Goal: Transaction & Acquisition: Register for event/course

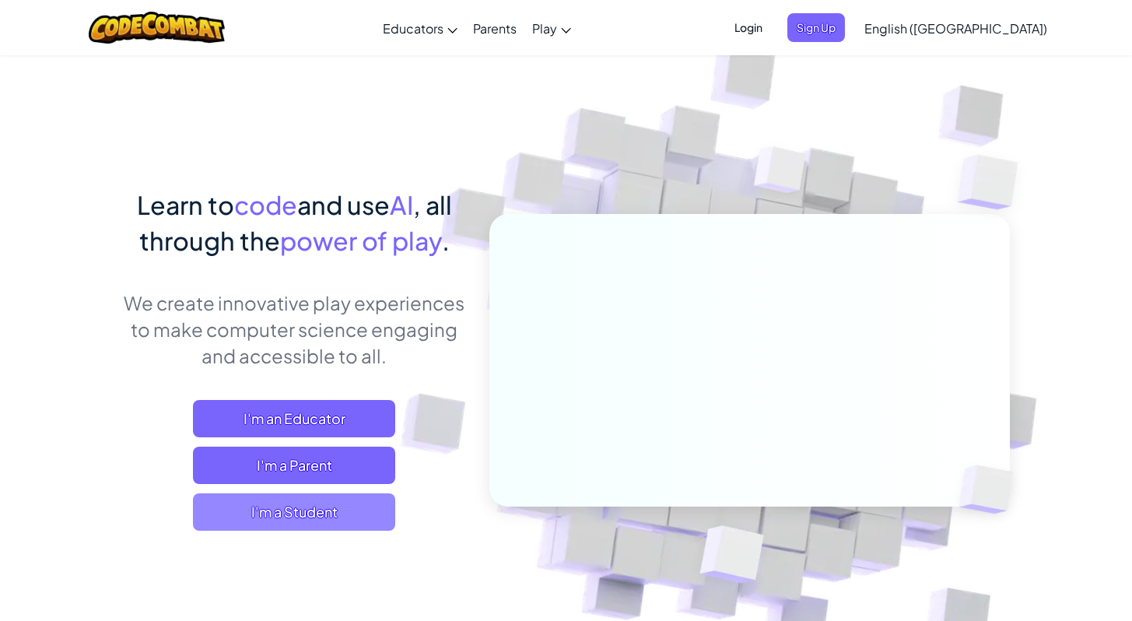
click at [263, 502] on span "I'm a Student" at bounding box center [294, 511] width 202 height 37
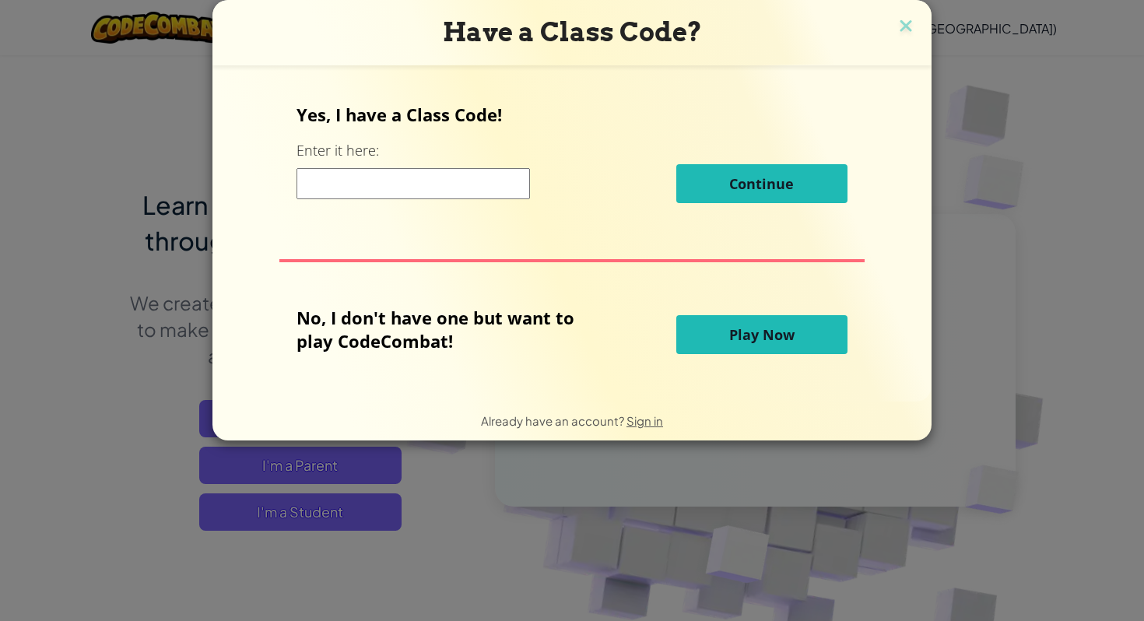
click at [397, 191] on input at bounding box center [413, 183] width 233 height 31
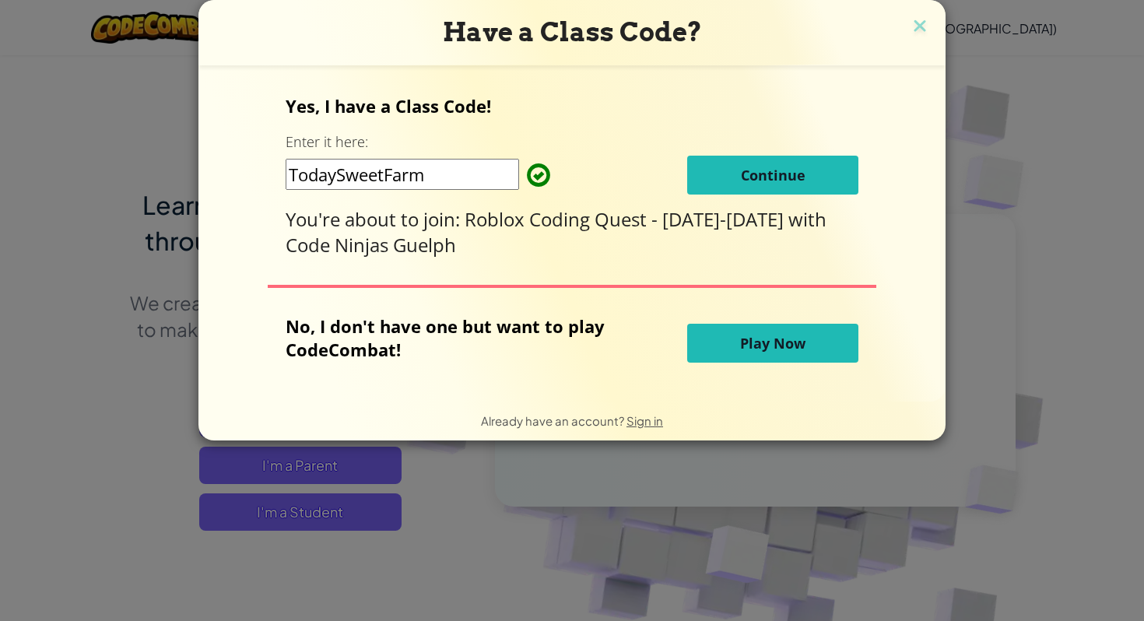
type input "TodaySweetFarm"
click at [804, 181] on span "Continue" at bounding box center [773, 175] width 65 height 19
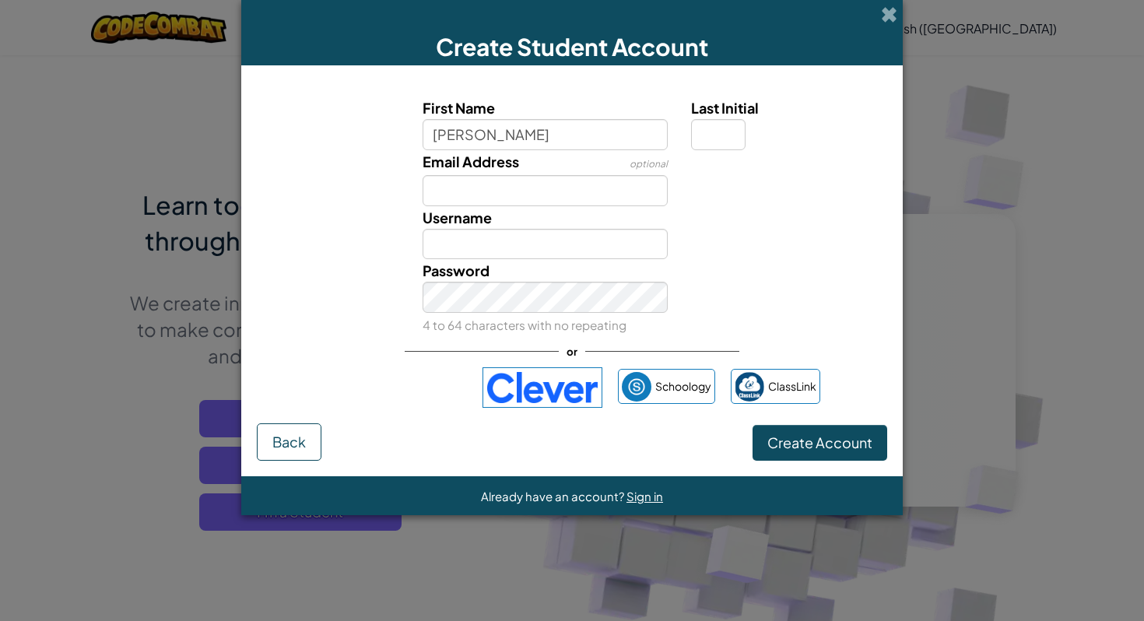
type input "William"
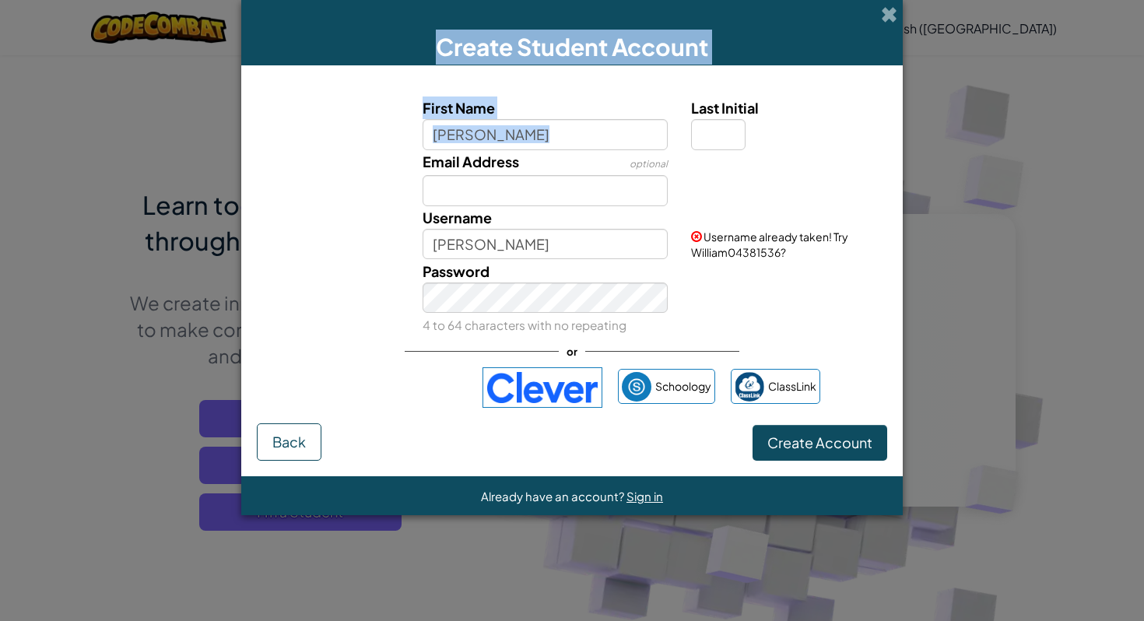
drag, startPoint x: 627, startPoint y: 28, endPoint x: 719, endPoint y: 111, distance: 124.0
click at [690, 82] on div "Create Student Account First Name William Last Initial Email Address optional U…" at bounding box center [572, 257] width 662 height 515
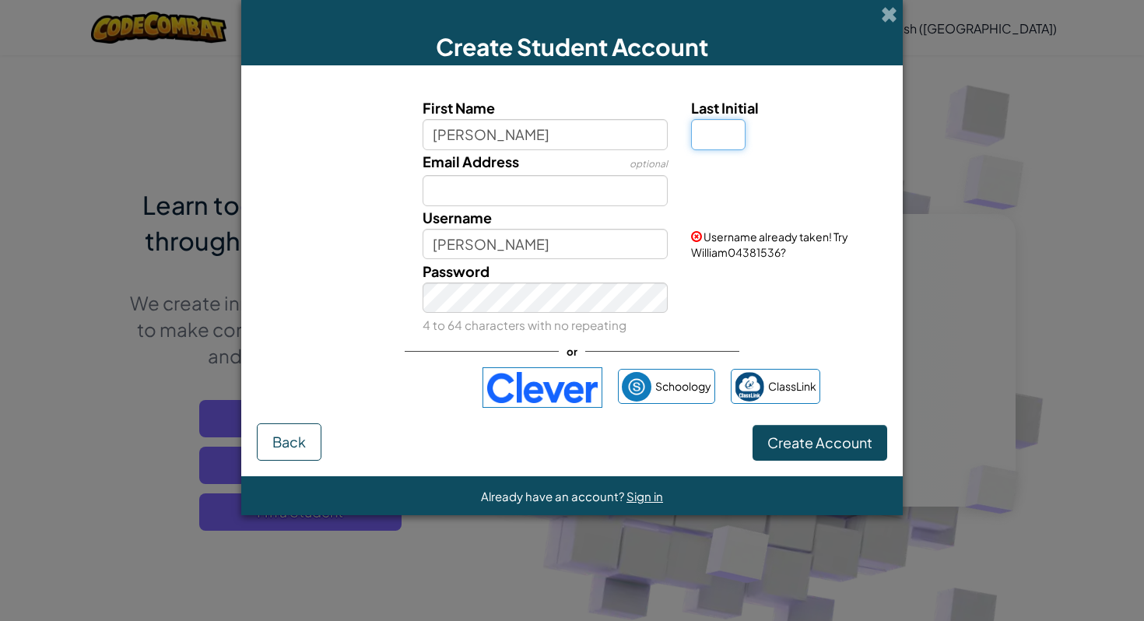
click at [716, 141] on input "Last Initial" at bounding box center [718, 134] width 54 height 31
type input "c"
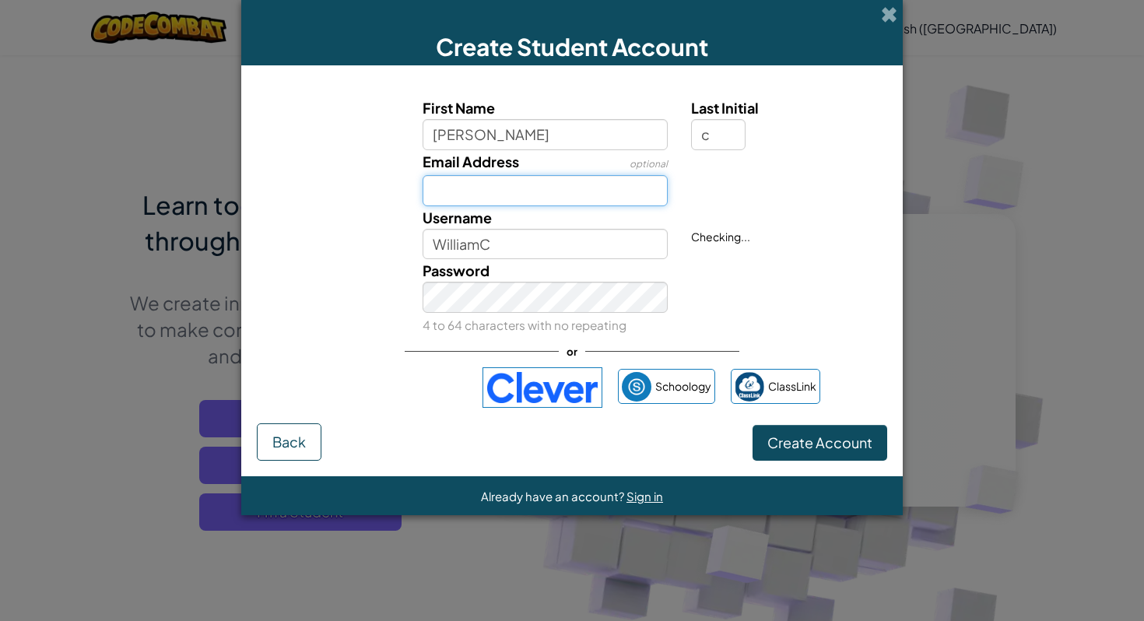
click at [478, 191] on input "Email Address" at bounding box center [546, 190] width 246 height 31
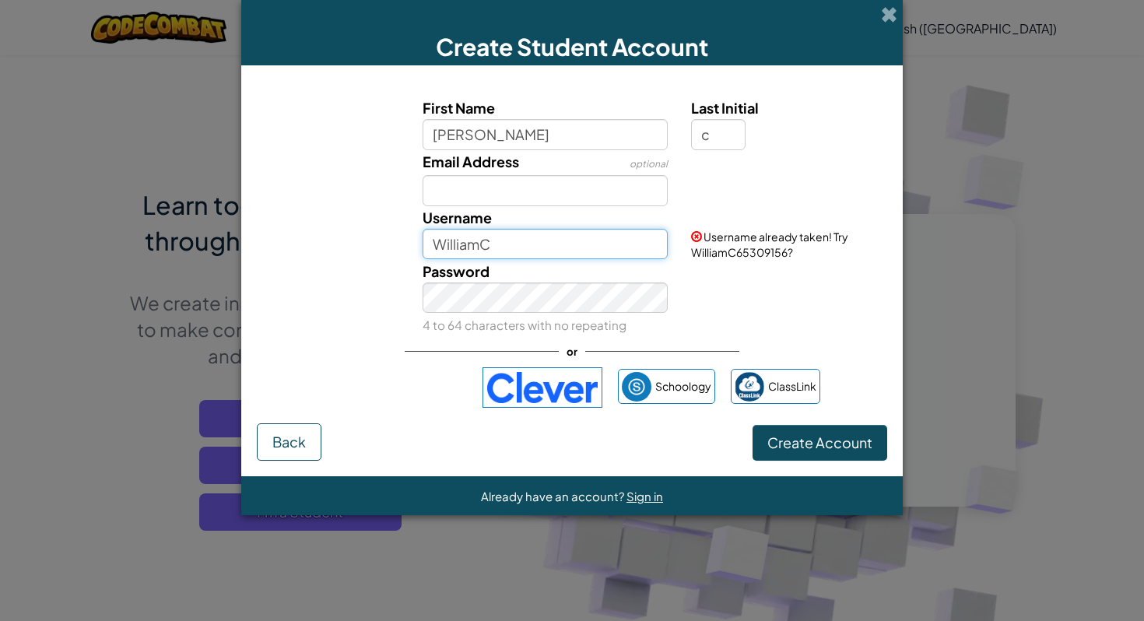
click at [498, 244] on input "WilliamC" at bounding box center [546, 244] width 246 height 31
type input "W"
type input "FatCrab"
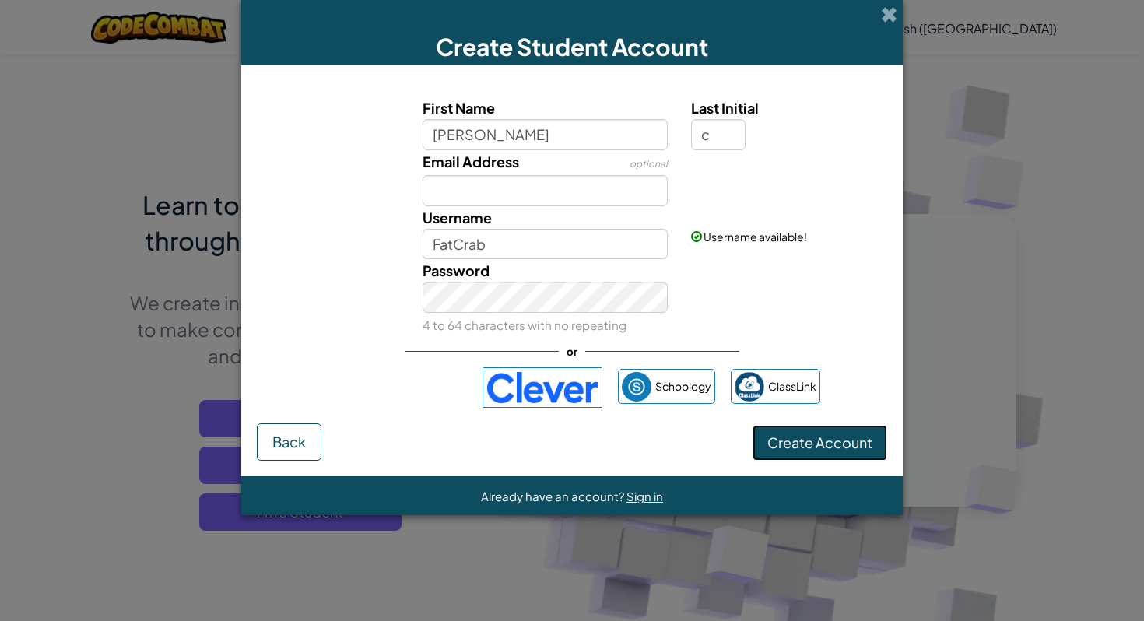
drag, startPoint x: 834, startPoint y: 450, endPoint x: 820, endPoint y: 446, distance: 14.5
click at [834, 450] on span "Create Account" at bounding box center [819, 443] width 105 height 18
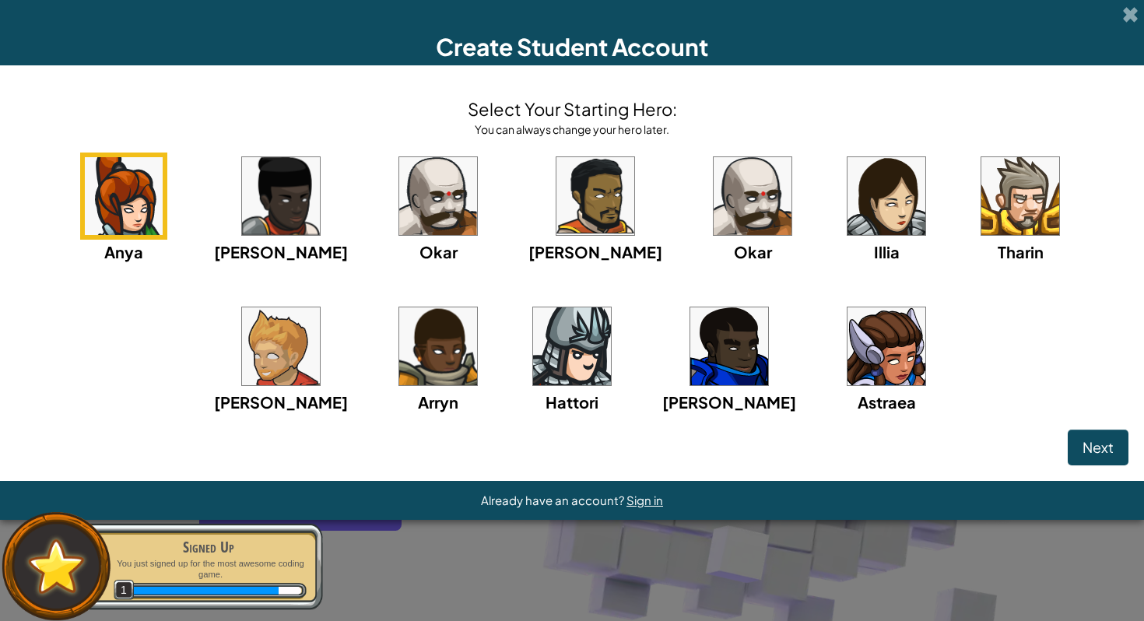
click at [690, 356] on img at bounding box center [729, 346] width 78 height 78
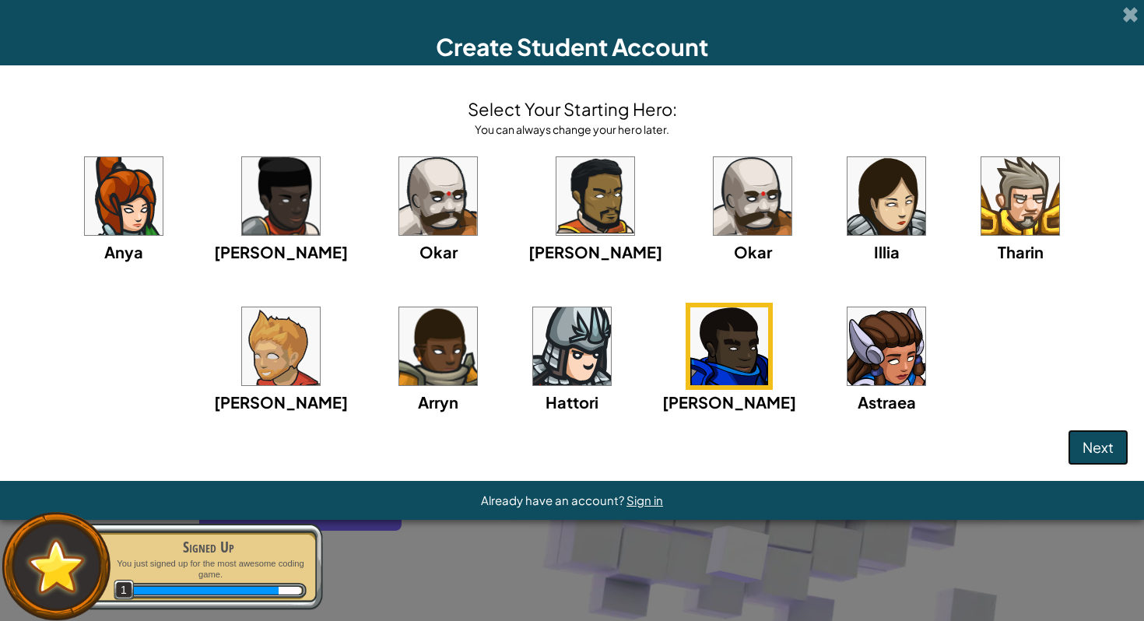
click at [1093, 449] on span "Next" at bounding box center [1098, 447] width 31 height 18
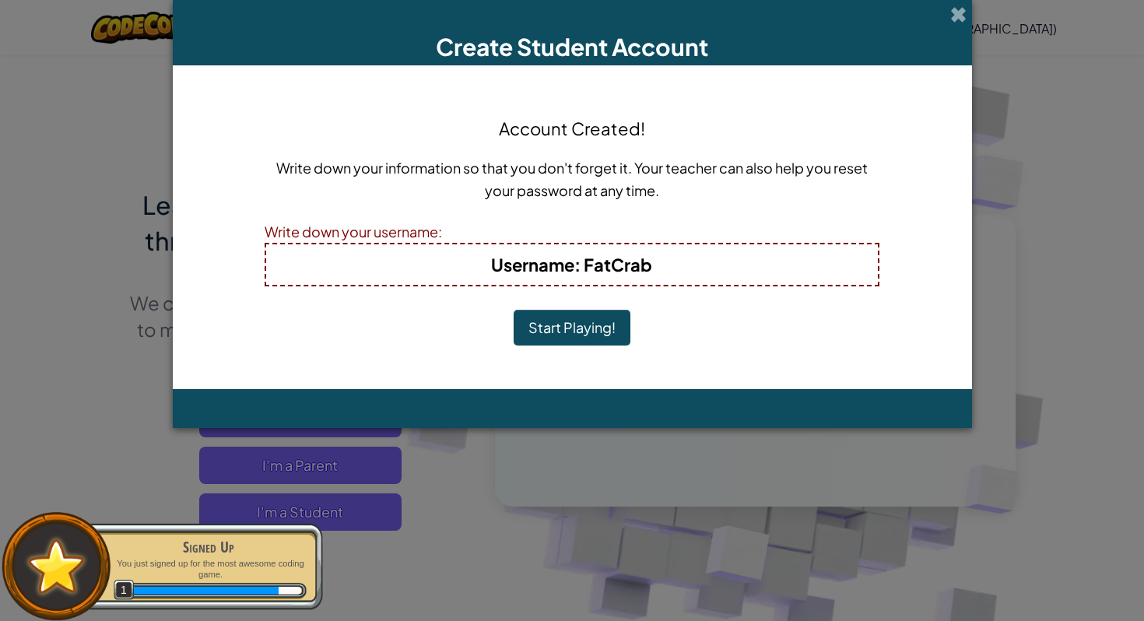
click at [580, 325] on button "Start Playing!" at bounding box center [572, 328] width 117 height 36
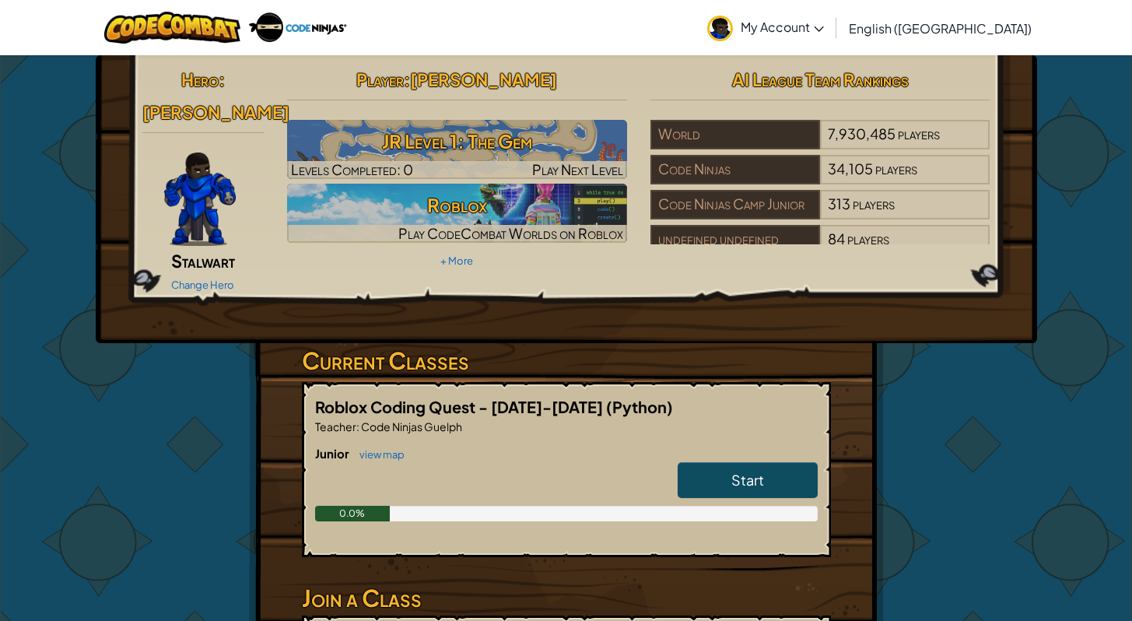
click at [211, 272] on div "Change Hero" at bounding box center [203, 284] width 122 height 25
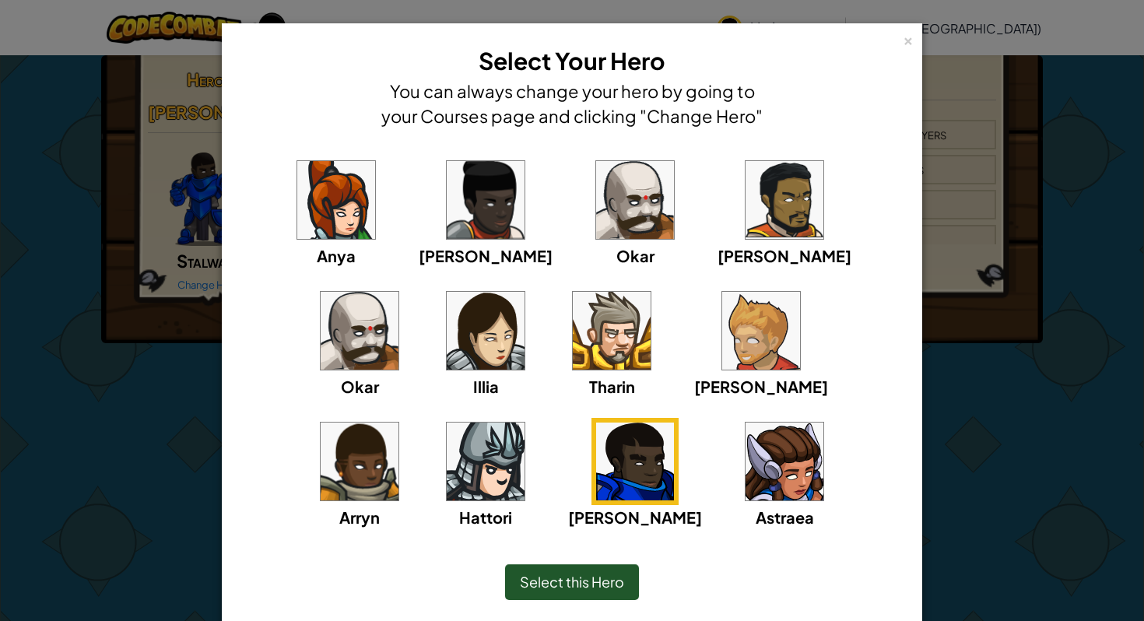
click at [604, 590] on div "Select this Hero" at bounding box center [572, 582] width 134 height 36
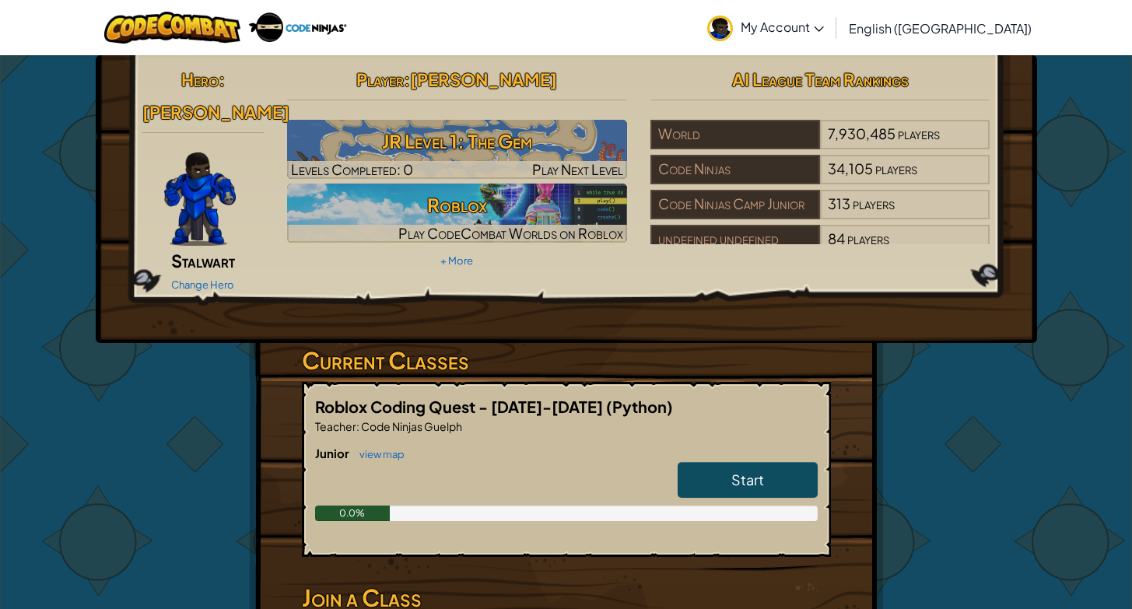
click at [824, 26] on span "My Account" at bounding box center [782, 27] width 83 height 16
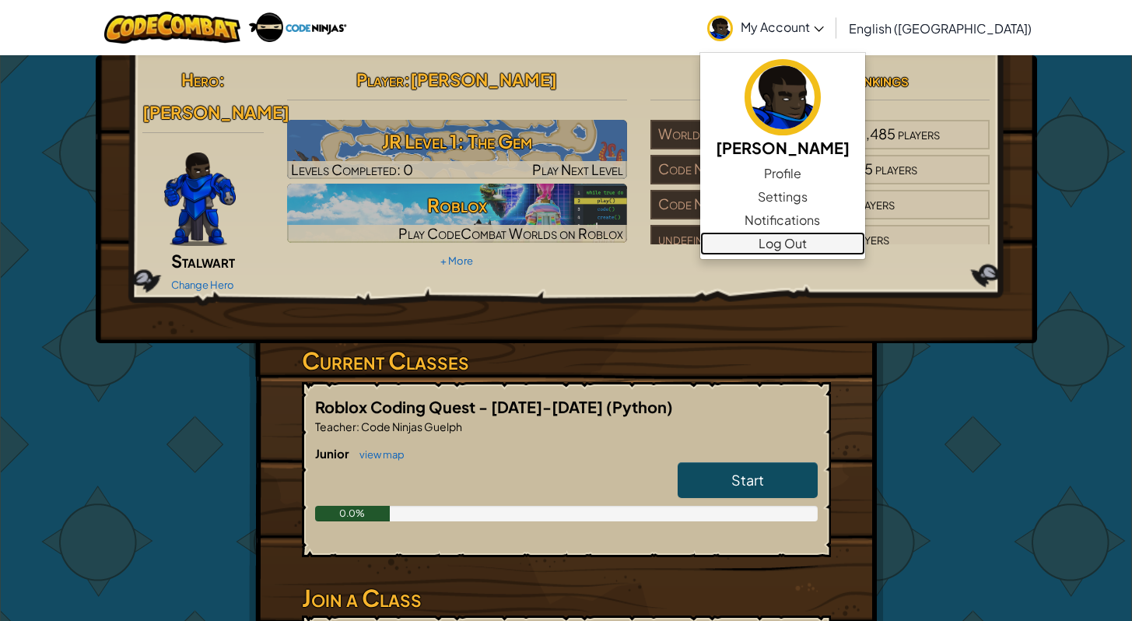
click at [865, 246] on link "Log Out" at bounding box center [782, 243] width 165 height 23
